Goal: Transaction & Acquisition: Book appointment/travel/reservation

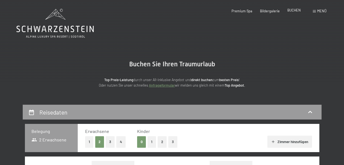
click at [290, 12] on div "BUCHEN" at bounding box center [293, 10] width 13 height 5
click at [243, 13] on div "Premium Spa Bildergalerie BUCHEN" at bounding box center [262, 11] width 93 height 5
click at [317, 11] on div "Menü" at bounding box center [320, 11] width 14 height 5
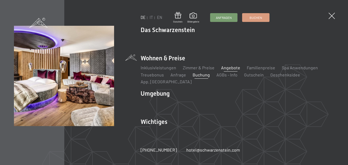
click at [228, 70] on link "Angebote" at bounding box center [230, 67] width 19 height 5
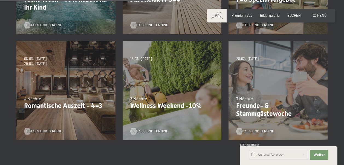
scroll to position [222, 0]
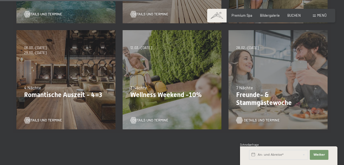
click at [251, 118] on span "Details und Termine" at bounding box center [262, 120] width 36 height 5
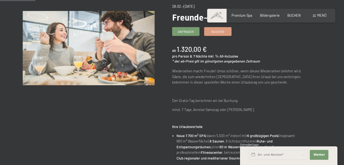
scroll to position [62, 0]
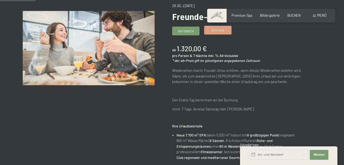
click at [217, 34] on link "Buchen" at bounding box center [218, 30] width 27 height 8
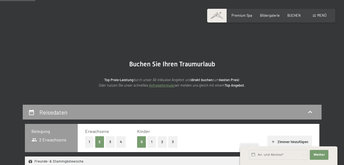
select select "2026-02-01"
select select "2026-03-01"
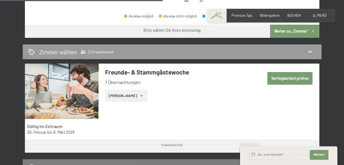
scroll to position [304, 0]
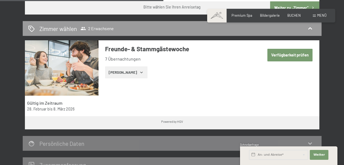
click at [139, 73] on icon "button" at bounding box center [141, 72] width 4 height 4
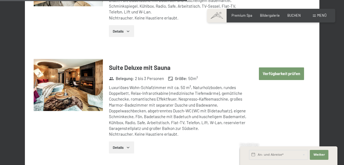
scroll to position [1148, 0]
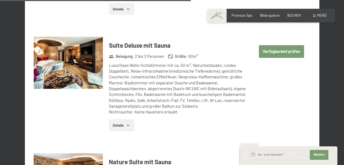
click at [128, 123] on icon "button" at bounding box center [128, 125] width 4 height 4
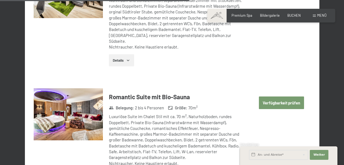
scroll to position [884, 0]
